Goal: Information Seeking & Learning: Learn about a topic

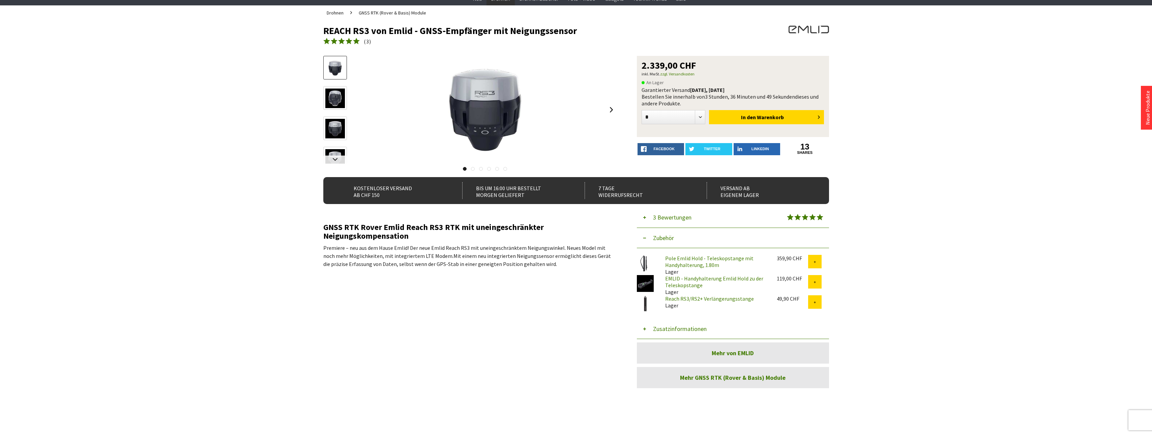
scroll to position [101, 0]
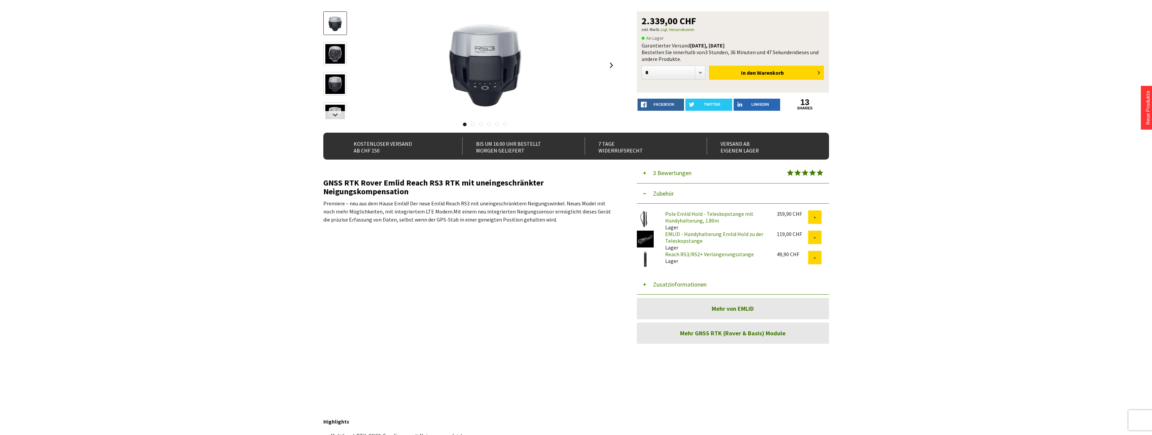
drag, startPoint x: 915, startPoint y: 246, endPoint x: 893, endPoint y: 245, distance: 21.3
click at [690, 286] on button "Zusatzinformationen" at bounding box center [733, 285] width 192 height 20
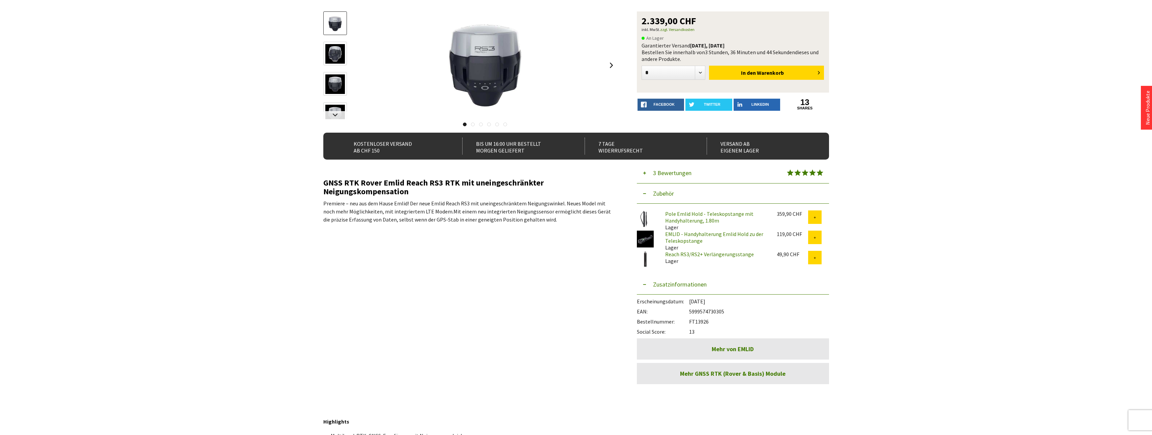
click at [731, 354] on link "Mehr von EMLID" at bounding box center [733, 349] width 192 height 21
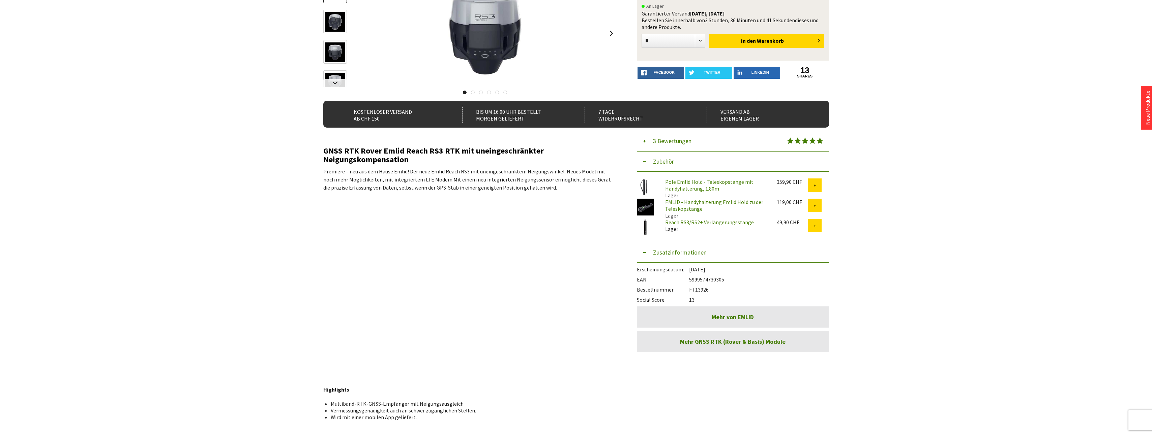
scroll to position [202, 0]
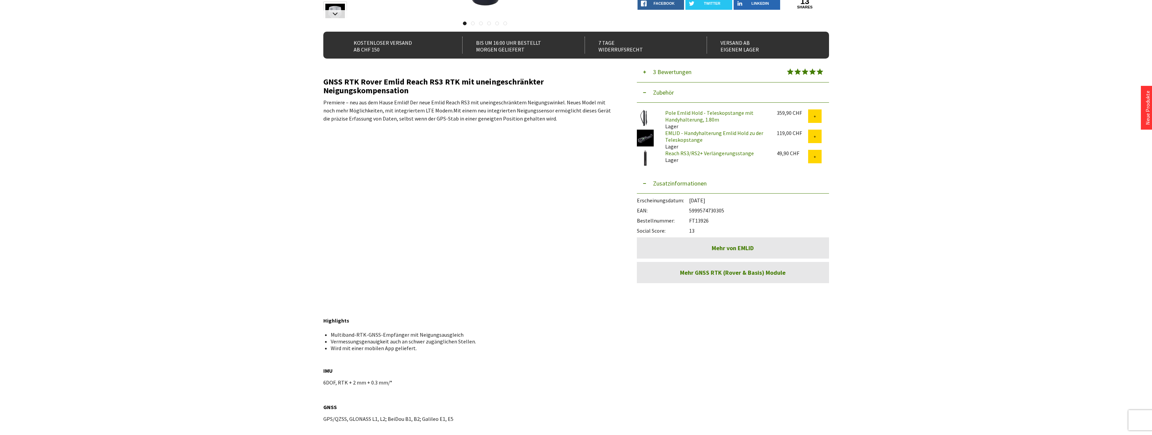
click at [729, 277] on link "Mehr GNSS RTK (Rover & Basis) Module" at bounding box center [733, 272] width 192 height 21
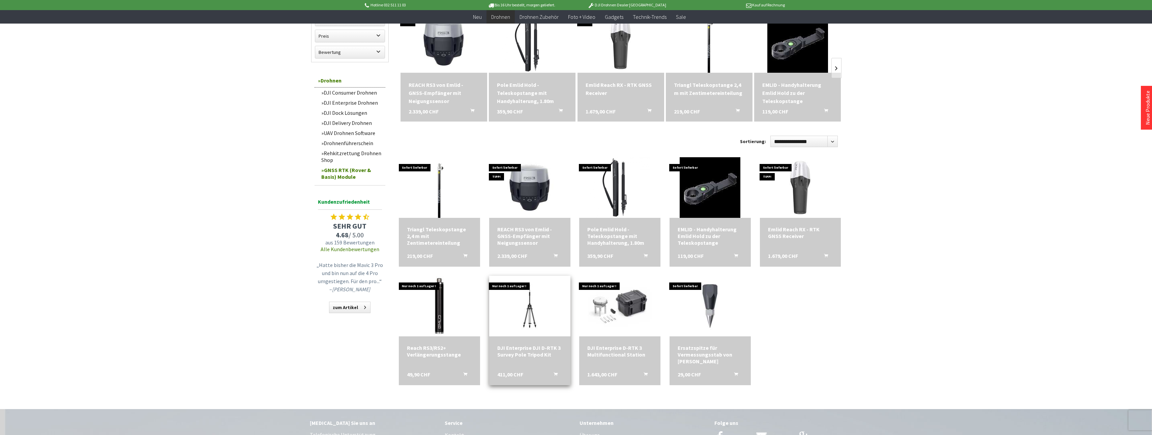
scroll to position [236, 0]
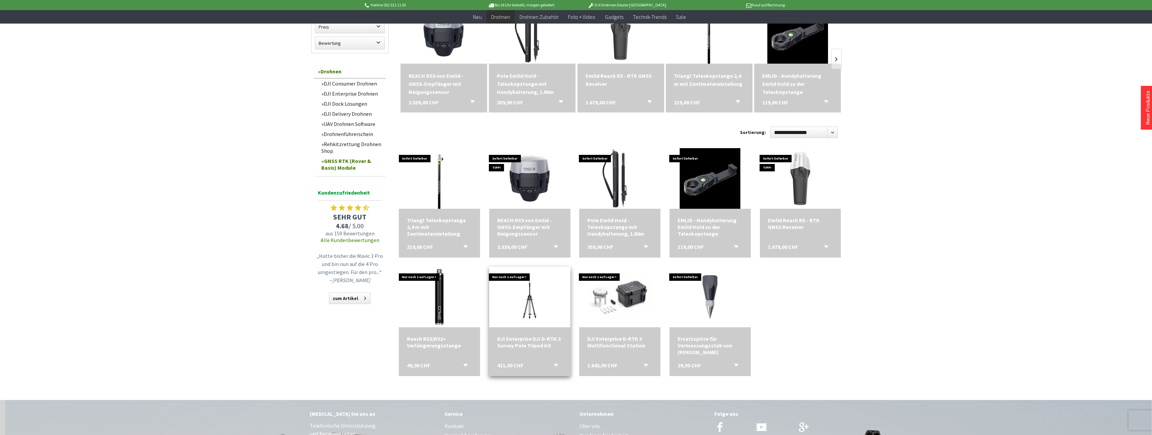
click at [534, 343] on div "DJI Enterprise DJI D-RTK 3 Survey Pole Tripod Kit" at bounding box center [529, 342] width 65 height 13
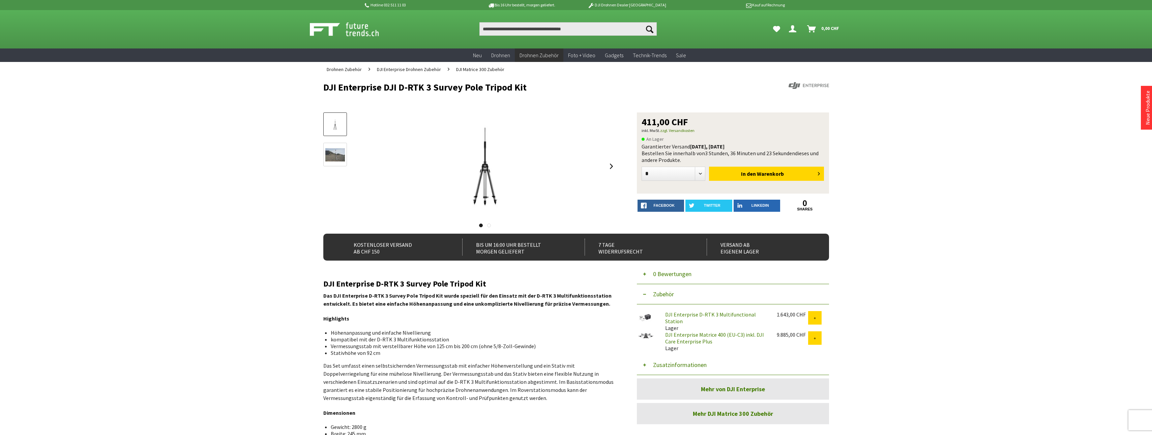
click at [617, 166] on div "DJI Enterprise DJI D-RTK 3 Survey Pole Tripod Kit 411,00 CHF inkl. MwSt. zzgl. …" at bounding box center [576, 173] width 506 height 121
click at [337, 156] on img at bounding box center [335, 155] width 20 height 15
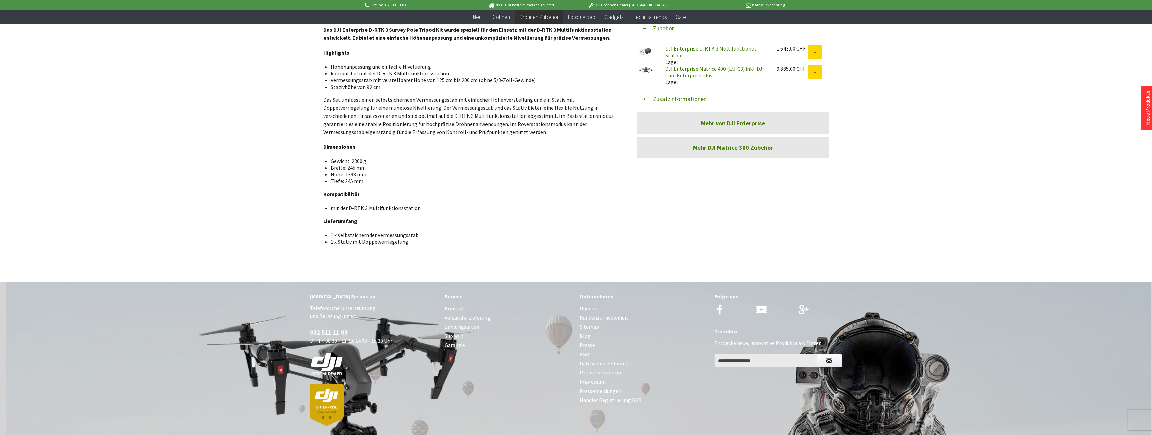
scroll to position [301, 0]
